Goal: Task Accomplishment & Management: Complete application form

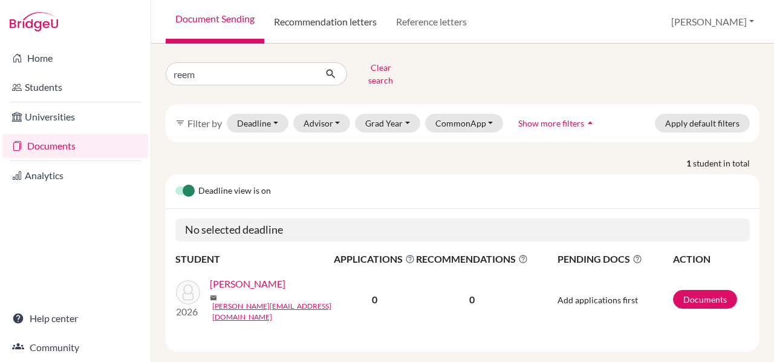
click at [332, 24] on link "Recommendation letters" at bounding box center [325, 22] width 122 height 44
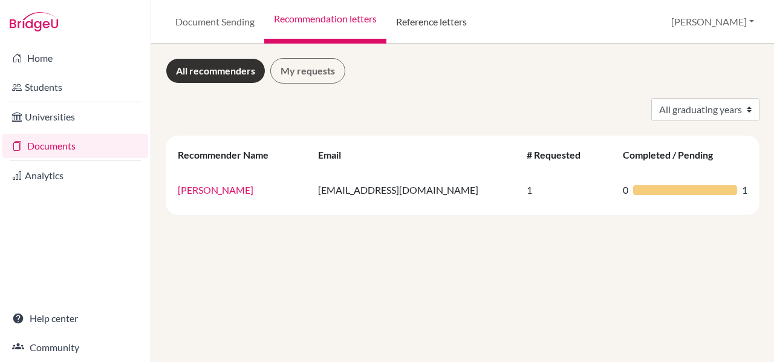
click at [417, 19] on link "Reference letters" at bounding box center [432, 22] width 90 height 44
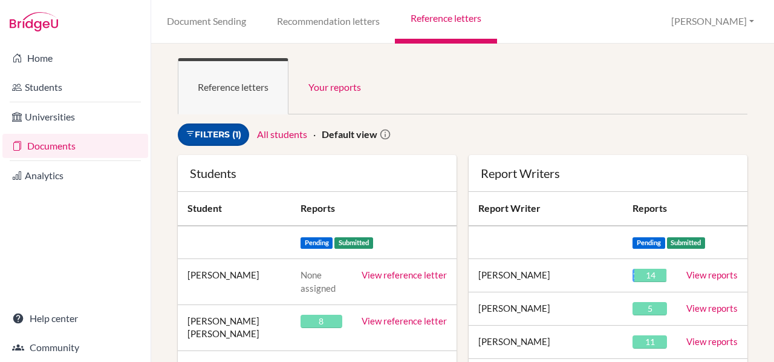
click at [221, 132] on link "Filters (1)" at bounding box center [213, 134] width 71 height 22
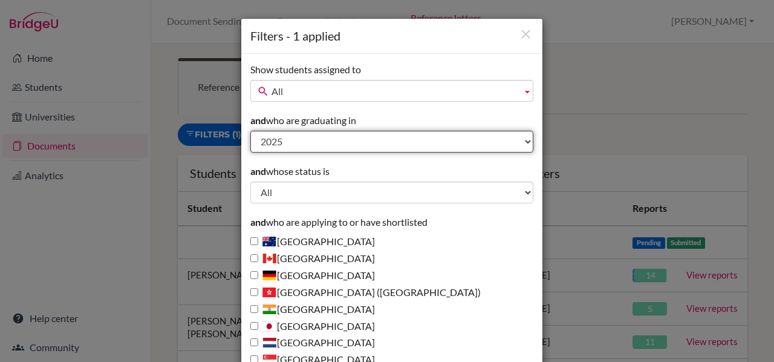
click at [287, 140] on select "All 2027 2026 2025 2024 2023 2022 2021 2020 2019 2018 1995" at bounding box center [391, 142] width 283 height 22
click at [283, 141] on select "All 2027 2026 2025 2024 2023 2022 2021 2020 2019 2018 1995" at bounding box center [391, 142] width 283 height 22
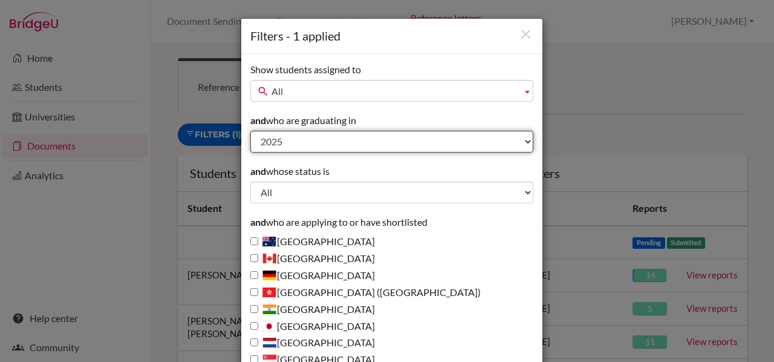
select select "2026"
click at [250, 131] on select "All 2027 2026 2025 2024 2023 2022 2021 2020 2019 2018 1995" at bounding box center [391, 142] width 283 height 22
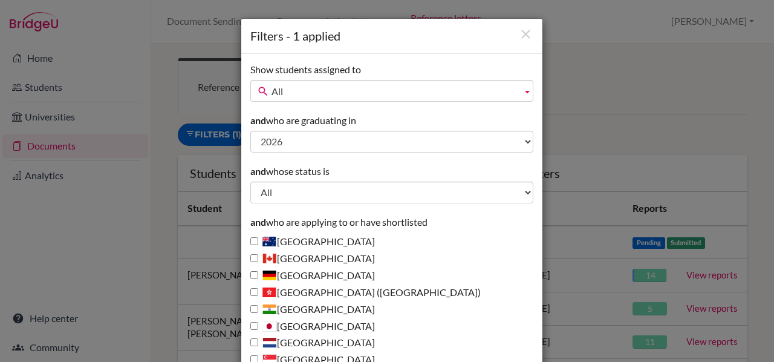
click at [382, 168] on div "and whose status is All Behind schedule Inactive last week Inactive last month …" at bounding box center [391, 184] width 283 height 39
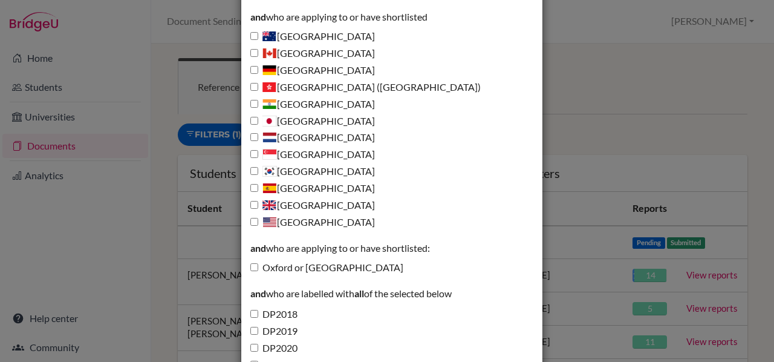
scroll to position [437, 0]
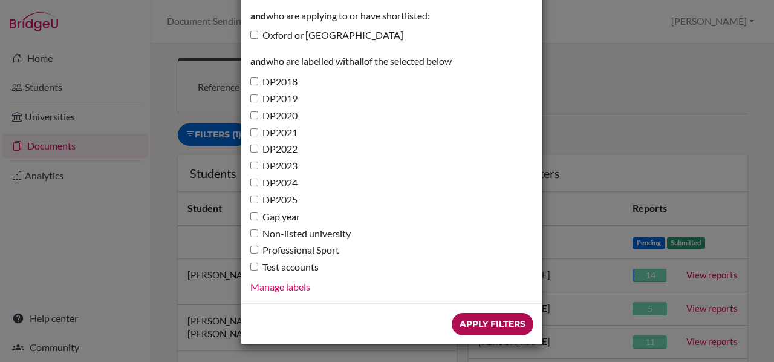
click at [483, 325] on input "Apply Filters" at bounding box center [493, 324] width 82 height 22
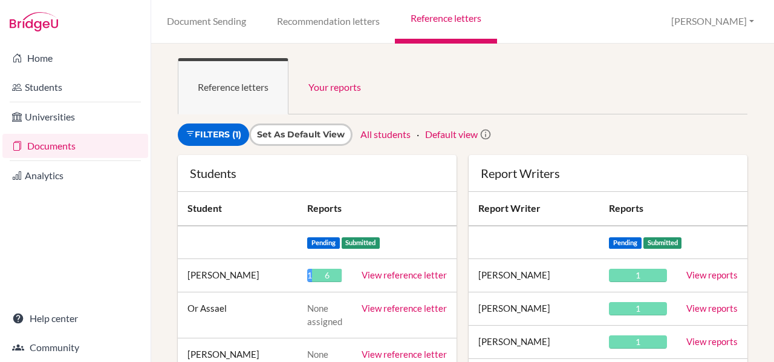
scroll to position [515, 0]
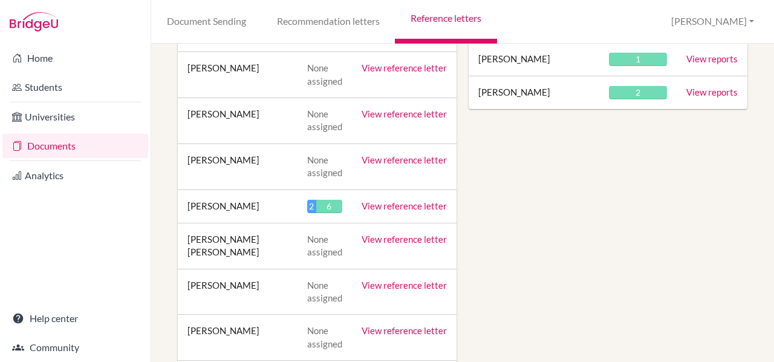
click at [375, 203] on link "View reference letter" at bounding box center [404, 205] width 85 height 11
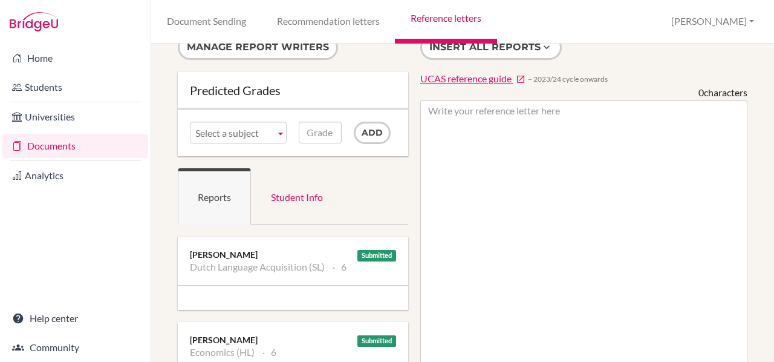
scroll to position [24, 0]
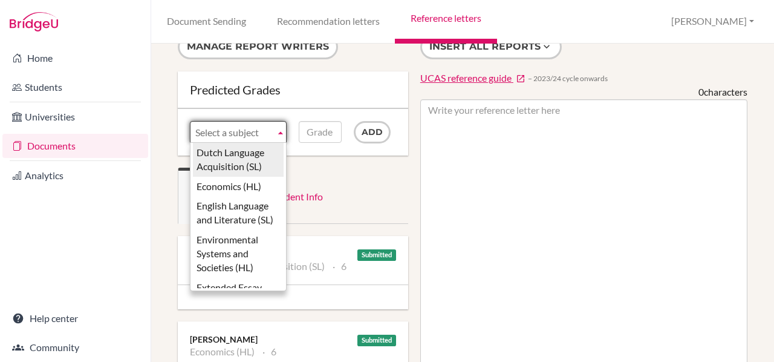
click at [278, 131] on b at bounding box center [280, 132] width 11 height 21
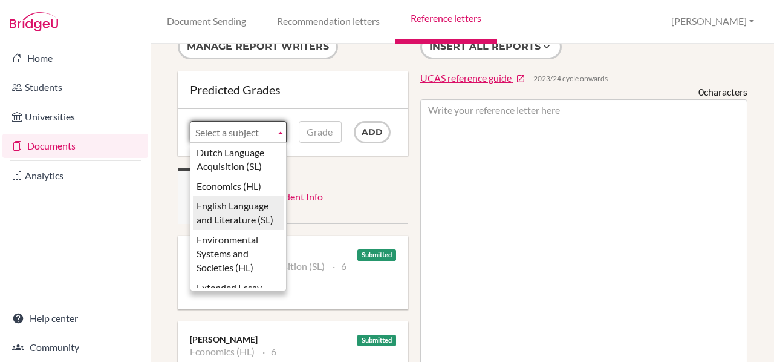
click at [221, 215] on li "English Language and Literature (SL)" at bounding box center [238, 213] width 91 height 34
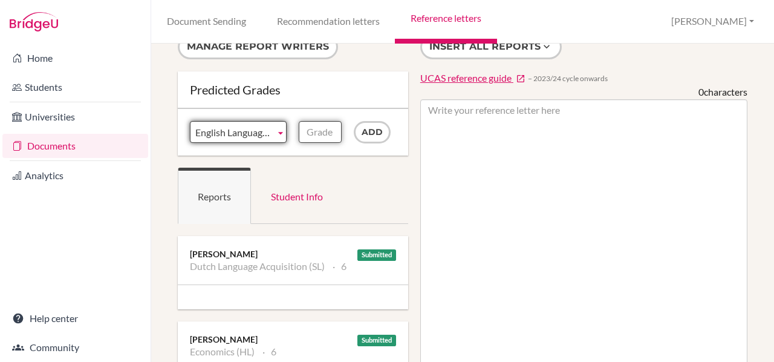
click at [317, 130] on input "Grade" at bounding box center [320, 132] width 42 height 22
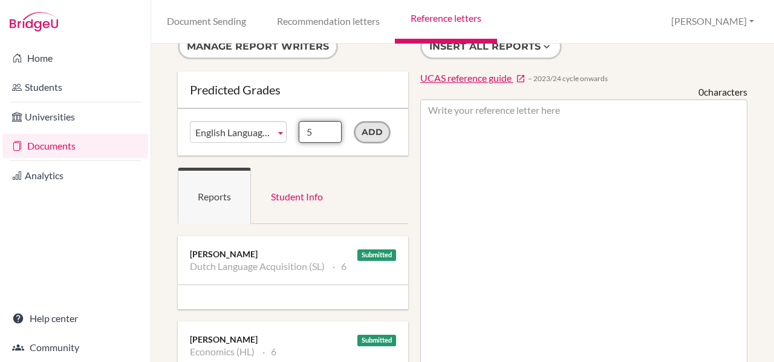
type input "5"
click at [365, 134] on input "Add" at bounding box center [372, 132] width 37 height 22
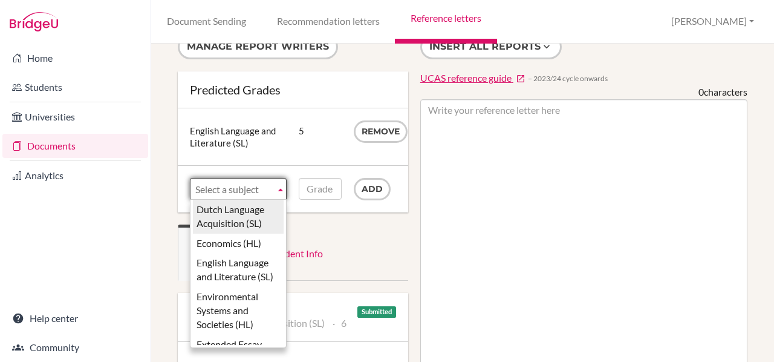
click at [266, 186] on span "Select a subject" at bounding box center [232, 189] width 75 height 22
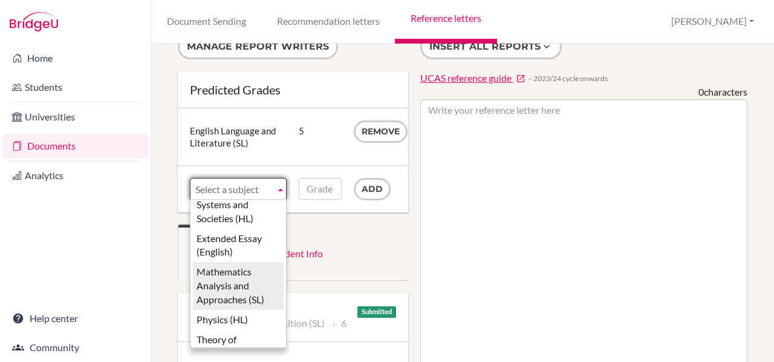
scroll to position [106, 0]
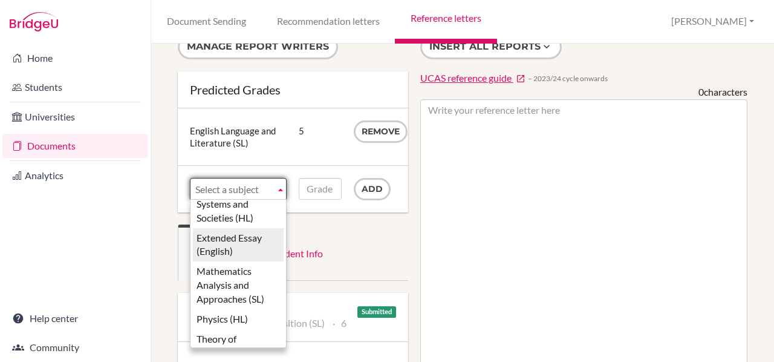
click at [224, 253] on li "Extended Essay (English)" at bounding box center [238, 245] width 91 height 34
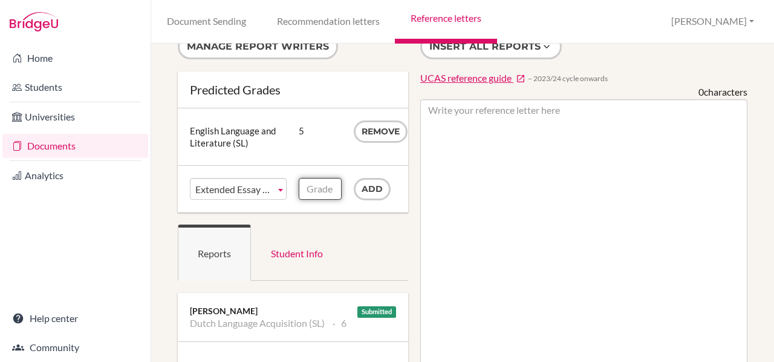
click at [314, 189] on input "Grade" at bounding box center [320, 189] width 42 height 22
type input "C"
click at [373, 184] on input "Add" at bounding box center [372, 189] width 37 height 22
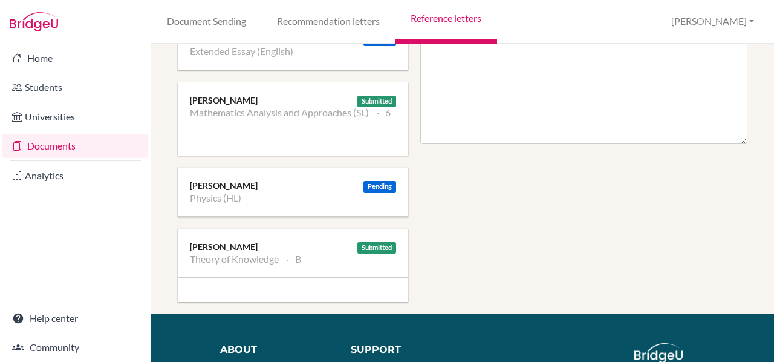
scroll to position [678, 0]
